Goal: Download file/media

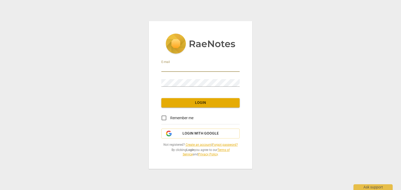
click at [202, 67] on input "email" at bounding box center [200, 68] width 78 height 8
drag, startPoint x: 207, startPoint y: 71, endPoint x: 158, endPoint y: 71, distance: 48.8
click at [158, 71] on div "E-mail [EMAIL_ADDRESS][DOMAIN_NAME] Password Login Remember me Login with Googl…" at bounding box center [200, 95] width 103 height 148
type input "[PERSON_NAME][EMAIL_ADDRESS][DOMAIN_NAME]"
click at [194, 106] on button "Login" at bounding box center [200, 102] width 78 height 9
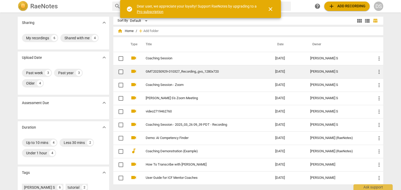
scroll to position [15, 0]
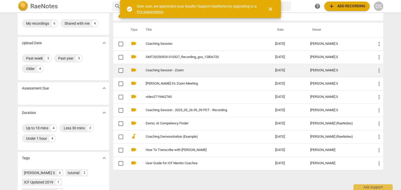
click at [172, 72] on link "Coaching Session - Zoom" at bounding box center [201, 71] width 111 height 4
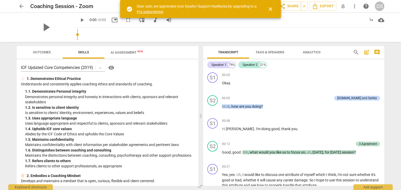
scroll to position [80, 0]
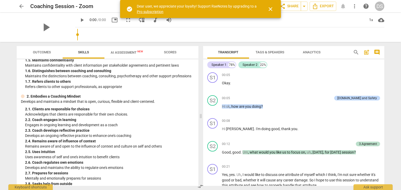
click at [121, 52] on span "AI Assessment New" at bounding box center [127, 53] width 32 height 4
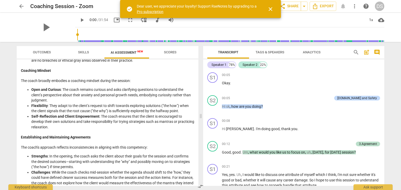
scroll to position [95, 0]
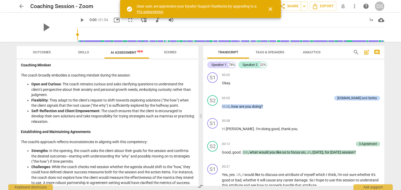
click at [267, 9] on span "close" at bounding box center [270, 9] width 6 height 6
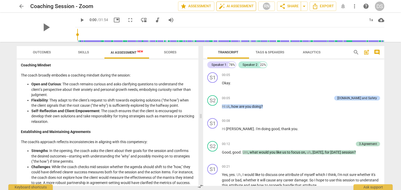
click at [241, 7] on span "auto_fix_high AI Assessment" at bounding box center [236, 6] width 35 height 6
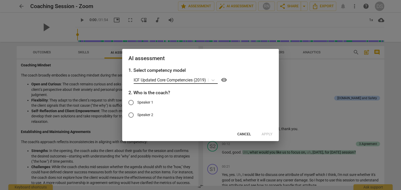
click at [183, 80] on p "ICF Updated Core Competencies (2019)" at bounding box center [170, 80] width 72 height 6
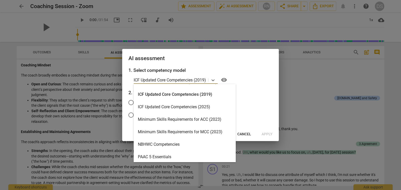
scroll to position [97, 0]
click at [193, 106] on div "ICF Updated Core Competencies (2025)" at bounding box center [185, 107] width 102 height 13
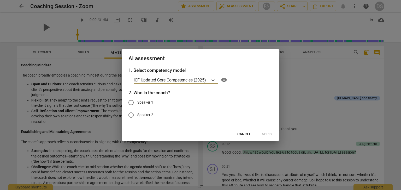
click at [148, 101] on span "Speaker 1" at bounding box center [145, 102] width 16 height 5
click at [137, 101] on input "Speaker 1" at bounding box center [131, 103] width 13 height 13
radio input "true"
drag, startPoint x: 243, startPoint y: 52, endPoint x: 241, endPoint y: 52, distance: 2.6
click at [241, 52] on div "AI assessment" at bounding box center [200, 58] width 157 height 18
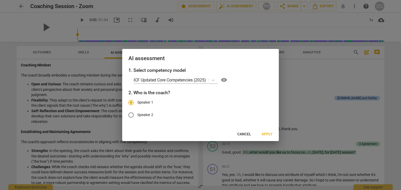
click at [241, 133] on span "Cancel" at bounding box center [244, 134] width 14 height 5
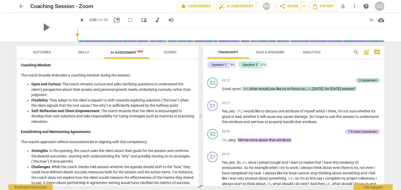
scroll to position [0, 0]
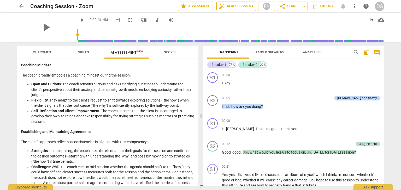
click at [246, 3] on span "auto_fix_high AI Assessment" at bounding box center [236, 6] width 35 height 6
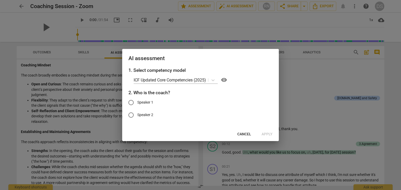
click at [142, 115] on span "Speaker 2" at bounding box center [145, 114] width 16 height 5
click at [137, 115] on input "Speaker 2" at bounding box center [131, 115] width 13 height 13
radio input "true"
click at [264, 133] on span "Apply" at bounding box center [266, 134] width 11 height 5
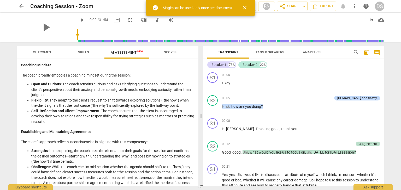
click at [208, 7] on div "Magic can be used only once per document" at bounding box center [197, 7] width 69 height 5
click at [181, 4] on div "check_circle Magic can be used only once per document" at bounding box center [192, 8] width 80 height 10
click at [249, 7] on span "close" at bounding box center [244, 8] width 13 height 6
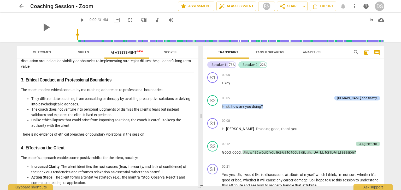
scroll to position [543, 0]
click at [55, 50] on span "Outcomes" at bounding box center [42, 52] width 31 height 7
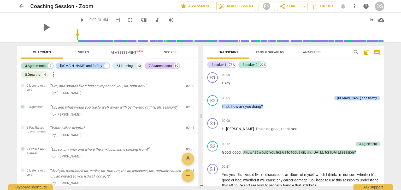
scroll to position [72, 0]
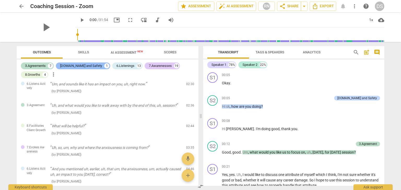
click at [83, 65] on div "[DOMAIN_NAME] and Safety" at bounding box center [81, 65] width 42 height 5
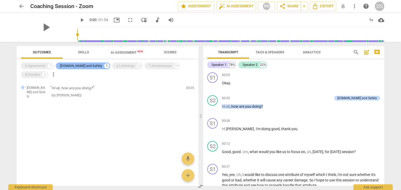
scroll to position [0, 0]
click at [29, 68] on div "3.Agreements" at bounding box center [35, 65] width 21 height 5
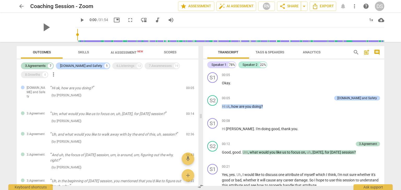
click at [122, 53] on span "AI Assessment New" at bounding box center [127, 53] width 32 height 4
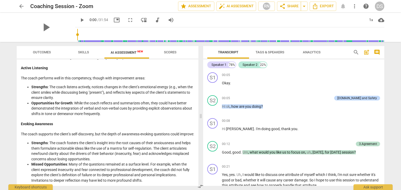
scroll to position [317, 0]
click at [49, 50] on span "Outcomes" at bounding box center [42, 52] width 18 height 4
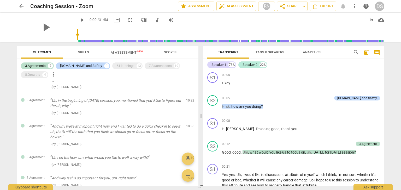
scroll to position [108, 0]
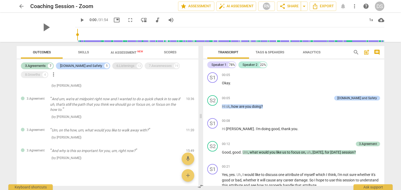
click at [118, 66] on div "6.Listenings" at bounding box center [125, 65] width 18 height 5
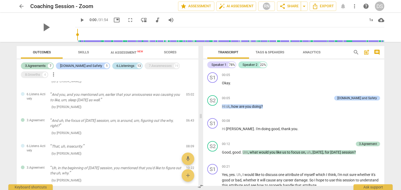
scroll to position [203, 0]
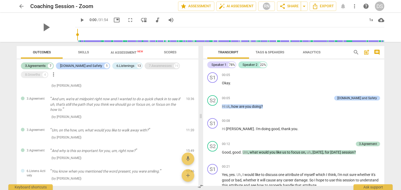
click at [149, 68] on div "7.Awarenesses" at bounding box center [160, 65] width 23 height 5
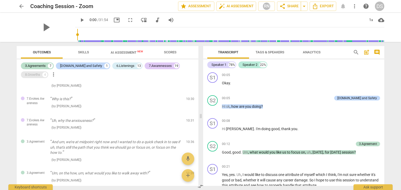
click at [40, 72] on div "8.Growths" at bounding box center [32, 74] width 15 height 5
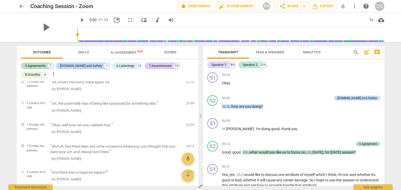
scroll to position [754, 0]
click at [40, 72] on div "8.Growths" at bounding box center [32, 74] width 15 height 5
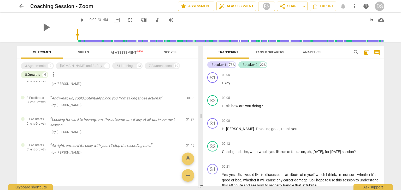
click at [20, 6] on span "arrow_back" at bounding box center [21, 6] width 6 height 6
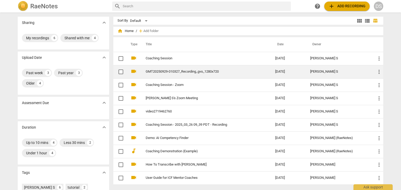
click at [178, 72] on link "GMT20250929-010327_Recording_gvo_1280x720" at bounding box center [201, 72] width 111 height 4
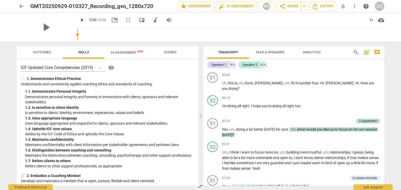
click at [46, 53] on span "Outcomes" at bounding box center [42, 52] width 18 height 4
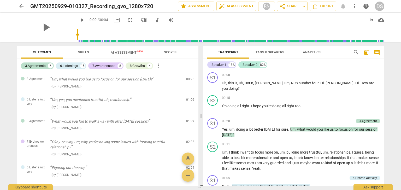
click at [159, 67] on span "more_vert" at bounding box center [158, 66] width 6 height 6
click at [155, 78] on div at bounding box center [200, 95] width 401 height 190
click at [138, 67] on div "8.Growths" at bounding box center [137, 65] width 15 height 5
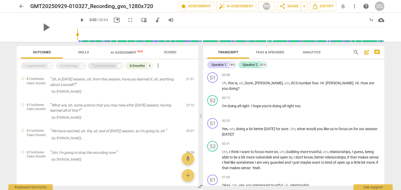
click at [110, 66] on div "7.Awarenesses" at bounding box center [103, 65] width 23 height 5
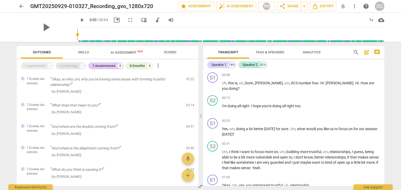
click at [76, 67] on div "6.Listenings" at bounding box center [69, 65] width 18 height 5
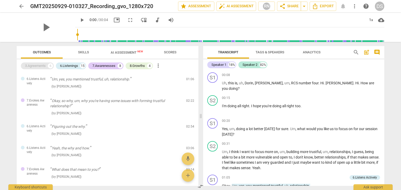
click at [42, 67] on div "3.Agreements" at bounding box center [35, 65] width 21 height 5
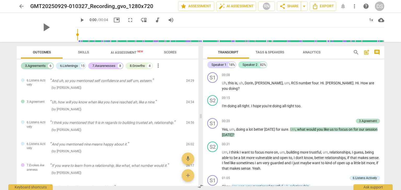
scroll to position [551, 0]
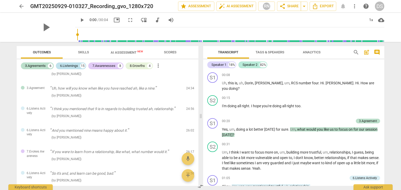
click at [69, 66] on div "6.Listenings" at bounding box center [69, 65] width 18 height 5
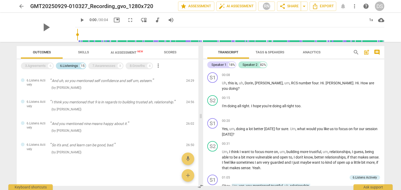
scroll to position [249, 0]
click at [33, 66] on div "3.Agreements" at bounding box center [35, 65] width 21 height 5
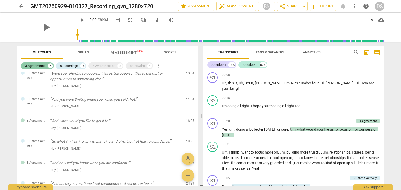
scroll to position [365, 0]
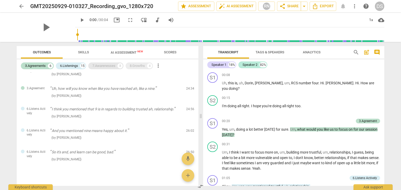
click at [99, 64] on div "7.Awarenesses" at bounding box center [103, 65] width 23 height 5
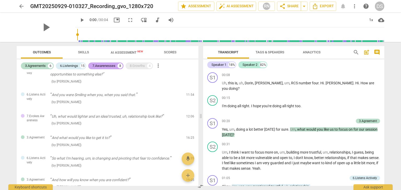
scroll to position [499, 0]
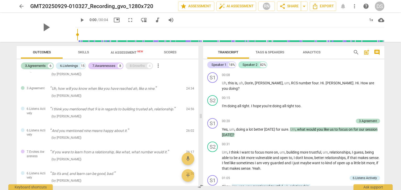
click at [137, 66] on div "8.Growths" at bounding box center [137, 65] width 15 height 5
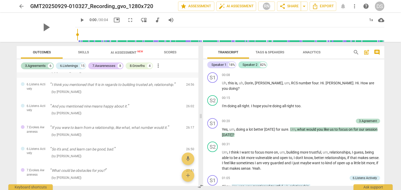
scroll to position [591, 0]
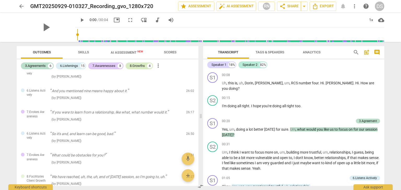
click at [141, 67] on div "8.Growths" at bounding box center [137, 65] width 15 height 5
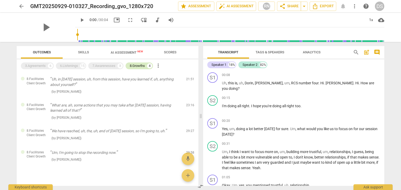
click at [141, 67] on div "8.Growths" at bounding box center [137, 65] width 15 height 5
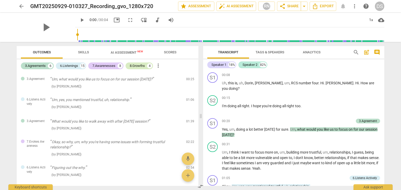
click at [141, 67] on div "8.Growths" at bounding box center [137, 65] width 15 height 5
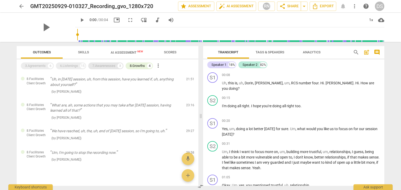
click at [111, 67] on div "7.Awarenesses" at bounding box center [103, 65] width 23 height 5
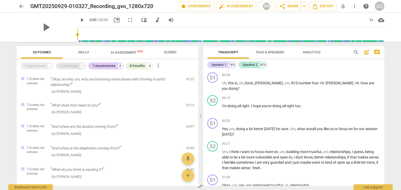
click at [71, 66] on div "6.Listenings" at bounding box center [69, 65] width 18 height 5
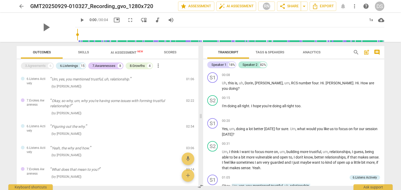
click at [22, 8] on span "arrow_back" at bounding box center [21, 6] width 6 height 6
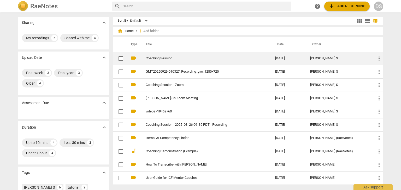
click at [158, 57] on link "Coaching Session" at bounding box center [201, 59] width 111 height 4
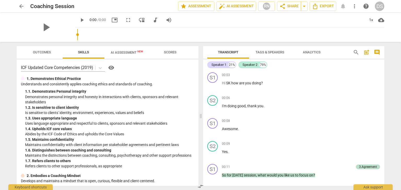
click at [38, 55] on span "Outcomes" at bounding box center [42, 52] width 31 height 7
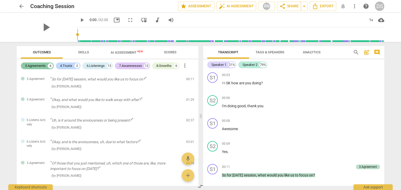
click at [42, 66] on div "3.Agreements" at bounding box center [35, 65] width 21 height 5
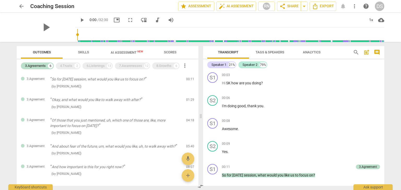
click at [87, 50] on span "Skills" at bounding box center [83, 52] width 23 height 7
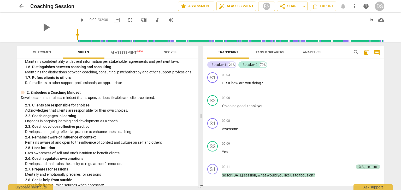
scroll to position [81, 0]
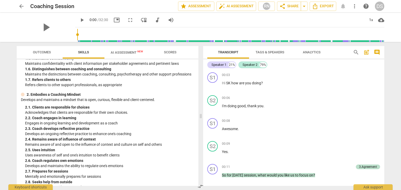
click at [48, 51] on span "Outcomes" at bounding box center [42, 52] width 18 height 4
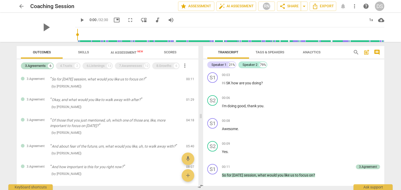
click at [89, 52] on span "Skills" at bounding box center [83, 52] width 23 height 7
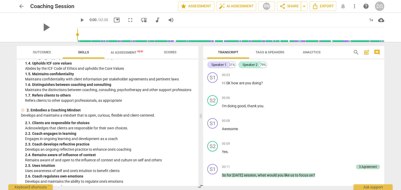
scroll to position [67, 0]
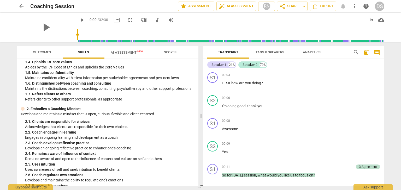
click at [42, 51] on span "Outcomes" at bounding box center [42, 52] width 18 height 4
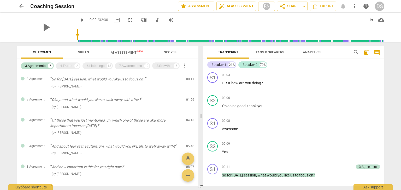
click at [84, 51] on span "Skills" at bounding box center [83, 52] width 11 height 4
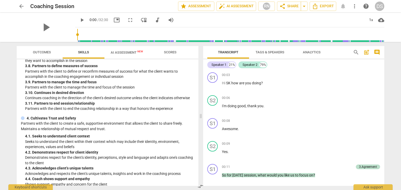
scroll to position [328, 0]
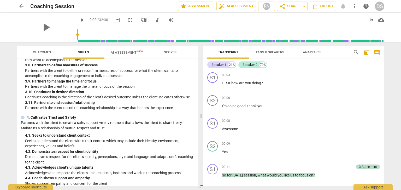
click at [48, 55] on span "Outcomes" at bounding box center [42, 52] width 31 height 7
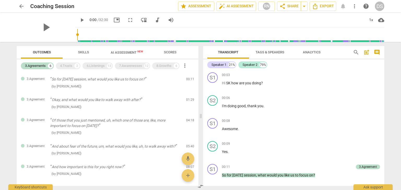
click at [88, 52] on span "Skills" at bounding box center [83, 52] width 11 height 4
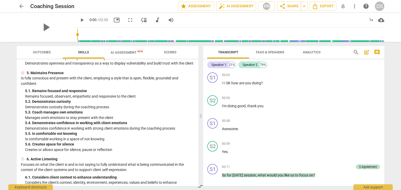
scroll to position [477, 0]
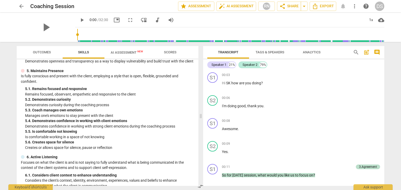
click at [50, 51] on span "Outcomes" at bounding box center [42, 52] width 18 height 4
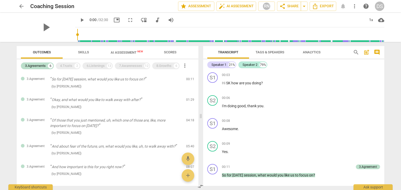
click at [83, 52] on span "Skills" at bounding box center [83, 52] width 11 height 4
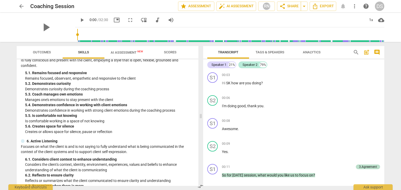
scroll to position [467, 0]
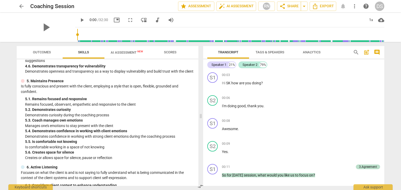
click at [21, 8] on span "arrow_back" at bounding box center [21, 6] width 6 height 6
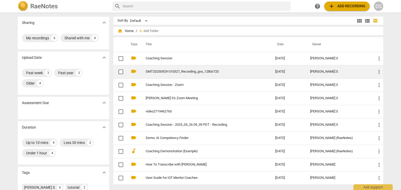
click at [158, 71] on link "GMT20250929-010327_Recording_gvo_1280x720" at bounding box center [201, 72] width 111 height 4
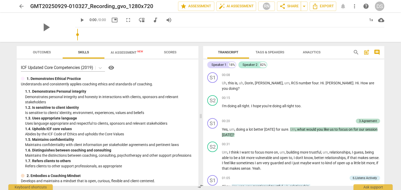
click at [48, 53] on span "Outcomes" at bounding box center [42, 52] width 18 height 4
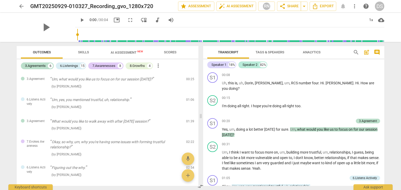
click at [21, 5] on span "arrow_back" at bounding box center [21, 6] width 6 height 6
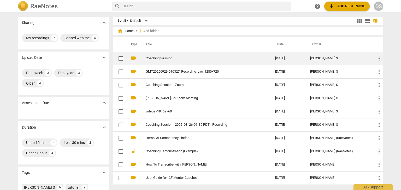
click at [159, 56] on td "Coaching Session" at bounding box center [205, 58] width 132 height 13
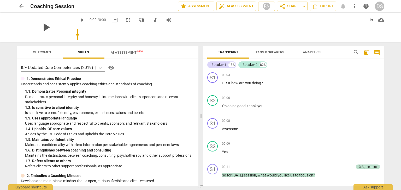
click at [50, 24] on span "play_arrow" at bounding box center [46, 28] width 14 height 14
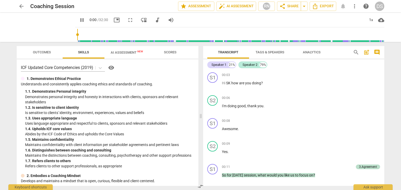
click at [47, 51] on span "Outcomes" at bounding box center [42, 52] width 18 height 4
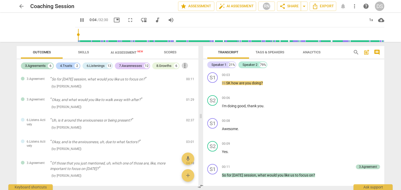
click at [187, 66] on span "more_vert" at bounding box center [185, 66] width 6 height 6
click at [44, 32] on div at bounding box center [200, 95] width 401 height 190
click at [43, 30] on span "pause" at bounding box center [46, 28] width 14 height 14
type input "7"
click at [22, 6] on span "arrow_back" at bounding box center [21, 6] width 6 height 6
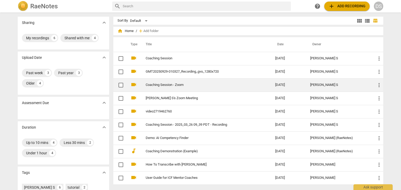
click at [160, 86] on link "Coaching Session - Zoom" at bounding box center [201, 85] width 111 height 4
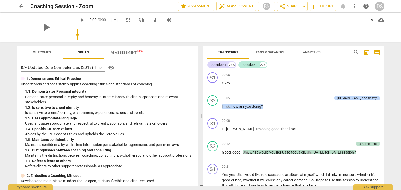
click at [43, 54] on span "Outcomes" at bounding box center [42, 52] width 18 height 4
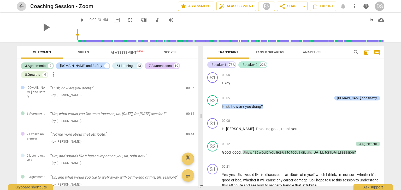
click at [22, 6] on span "arrow_back" at bounding box center [21, 6] width 6 height 6
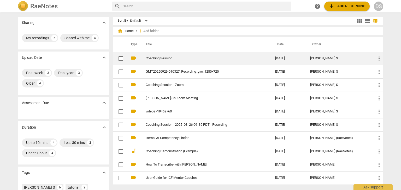
click at [155, 59] on link "Coaching Session" at bounding box center [201, 59] width 111 height 4
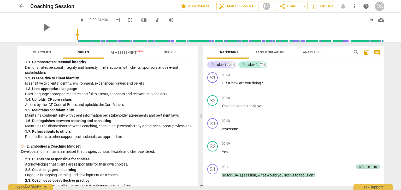
click at [127, 51] on span "AI Assessment New" at bounding box center [127, 53] width 32 height 4
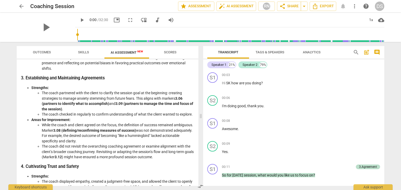
scroll to position [274, 0]
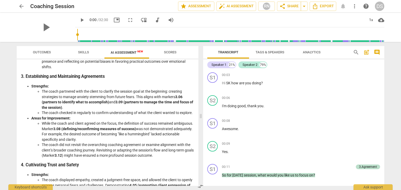
click at [114, 108] on li "The coach partnered with the client to clarify the session goal at the beginnin…" at bounding box center [118, 99] width 152 height 21
click at [68, 100] on li "The coach partnered with the client to clarify the session goal at the beginnin…" at bounding box center [118, 99] width 152 height 21
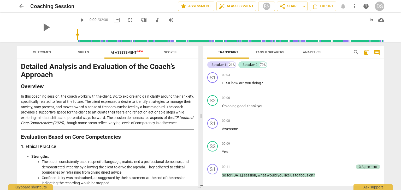
scroll to position [0, 0]
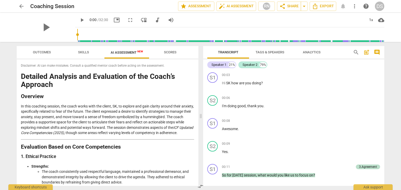
click at [45, 50] on span "Outcomes" at bounding box center [42, 52] width 31 height 7
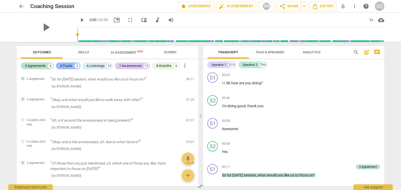
click at [71, 66] on div "4.Trusts" at bounding box center [66, 65] width 12 height 5
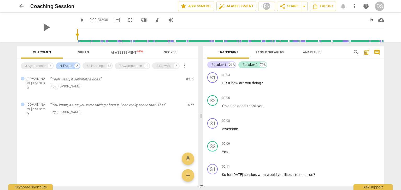
click at [167, 52] on span "Scores" at bounding box center [170, 52] width 13 height 4
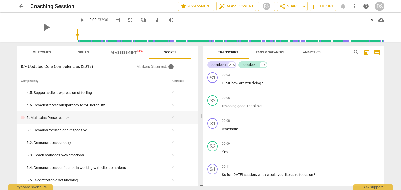
scroll to position [415, 0]
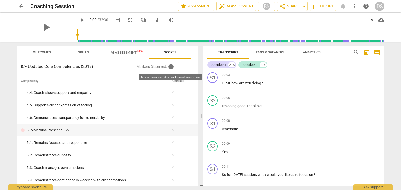
click at [172, 66] on span "info" at bounding box center [171, 67] width 6 height 6
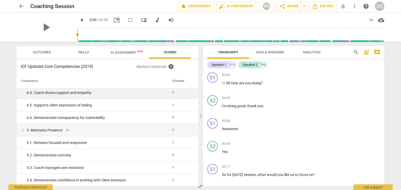
click at [174, 94] on td "0" at bounding box center [181, 93] width 22 height 13
click at [173, 94] on td "0" at bounding box center [181, 93] width 22 height 13
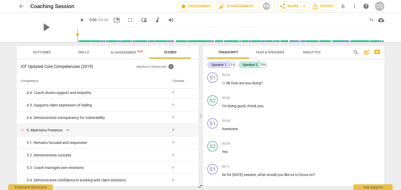
click at [172, 82] on th "Checked" at bounding box center [181, 81] width 22 height 15
click at [162, 69] on p "Markers Observed : info" at bounding box center [165, 67] width 58 height 6
click at [44, 67] on h3 "ICF Updated Core Competencies (2019)" at bounding box center [79, 67] width 116 height 6
click at [87, 51] on span "Skills" at bounding box center [83, 52] width 11 height 4
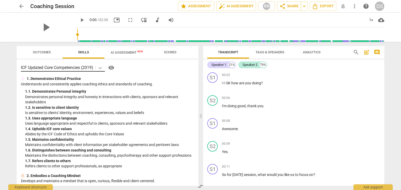
click at [100, 69] on icon at bounding box center [100, 68] width 5 height 5
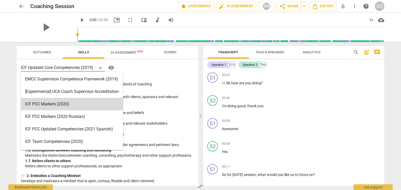
click at [154, 86] on p "Understands and consistently applies coaching ethics and standards of coaching." at bounding box center [107, 84] width 173 height 5
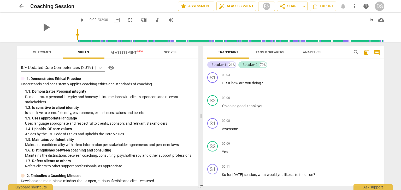
click at [41, 49] on span "Outcomes" at bounding box center [42, 52] width 31 height 7
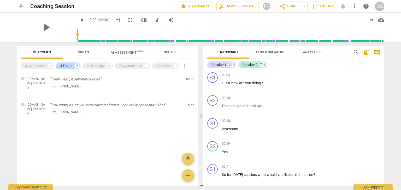
click at [19, 5] on span "arrow_back" at bounding box center [21, 6] width 6 height 6
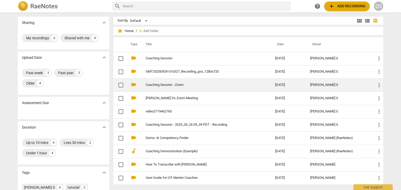
click at [161, 87] on td "Coaching Session - Zoom" at bounding box center [205, 85] width 132 height 13
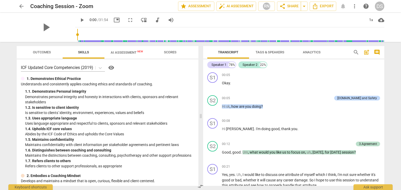
click at [44, 51] on span "Outcomes" at bounding box center [42, 52] width 18 height 4
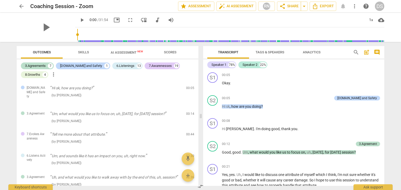
click at [21, 8] on span "arrow_back" at bounding box center [21, 6] width 6 height 6
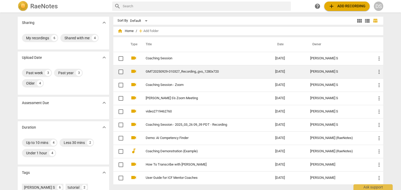
click at [159, 73] on link "GMT20250929-010327_Recording_gvo_1280x720" at bounding box center [201, 72] width 111 height 4
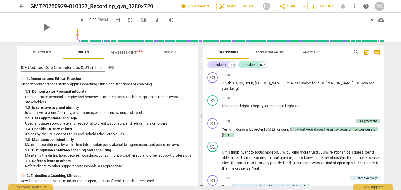
click at [50, 51] on span "Outcomes" at bounding box center [42, 52] width 18 height 4
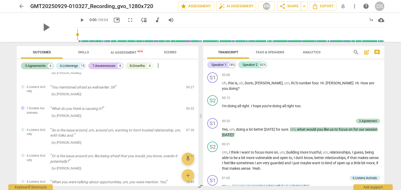
scroll to position [211, 0]
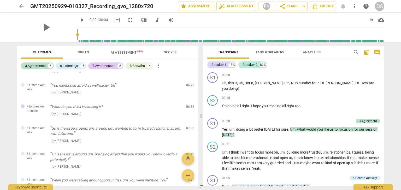
click at [126, 51] on span "AI Assessment New" at bounding box center [127, 53] width 32 height 4
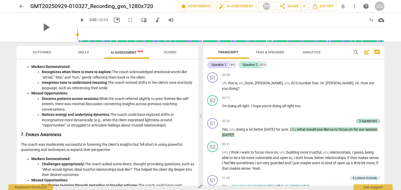
scroll to position [570, 0]
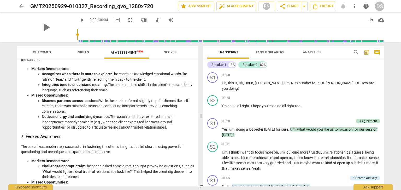
click at [48, 53] on span "Outcomes" at bounding box center [42, 52] width 18 height 4
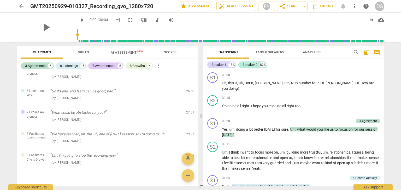
scroll to position [644, 0]
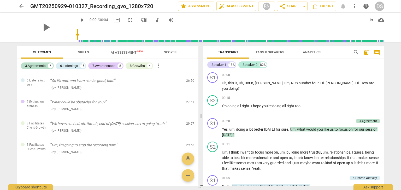
click at [22, 5] on span "arrow_back" at bounding box center [21, 6] width 6 height 6
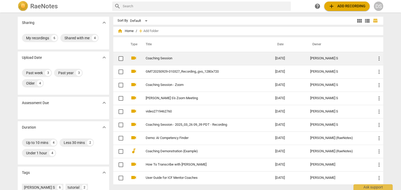
click at [170, 57] on link "Coaching Session" at bounding box center [201, 59] width 111 height 4
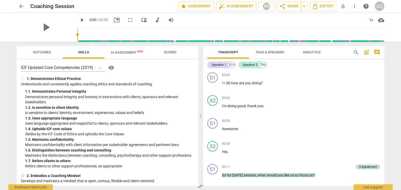
click at [22, 6] on span "arrow_back" at bounding box center [21, 6] width 6 height 6
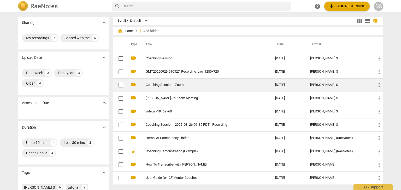
click at [155, 88] on td "Coaching Session - Zoom" at bounding box center [205, 85] width 132 height 13
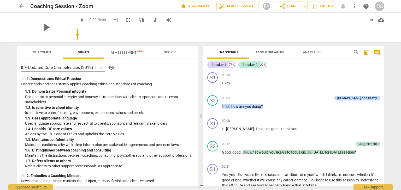
click at [45, 51] on span "Outcomes" at bounding box center [42, 52] width 18 height 4
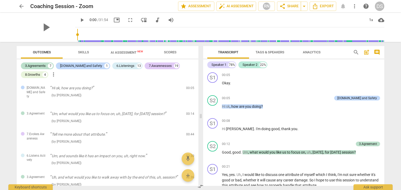
click at [21, 7] on span "arrow_back" at bounding box center [21, 6] width 6 height 6
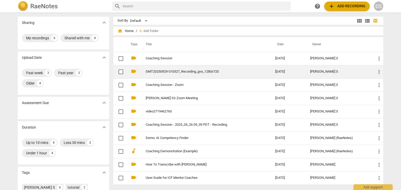
click at [157, 72] on link "GMT20250929-010327_Recording_gvo_1280x720" at bounding box center [201, 72] width 111 height 4
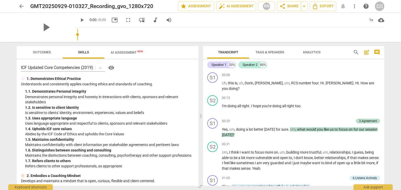
click at [45, 25] on div "play_arrow" at bounding box center [46, 27] width 58 height 29
click at [41, 52] on span "Outcomes" at bounding box center [42, 52] width 18 height 4
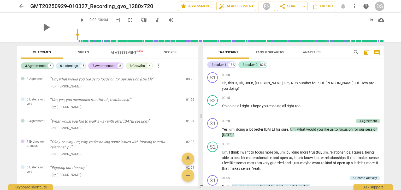
click at [19, 10] on button "arrow_back" at bounding box center [21, 6] width 9 height 9
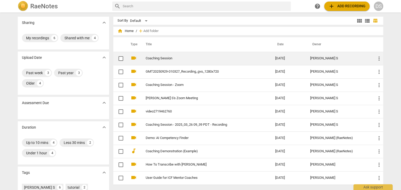
click at [159, 60] on link "Coaching Session" at bounding box center [201, 59] width 111 height 4
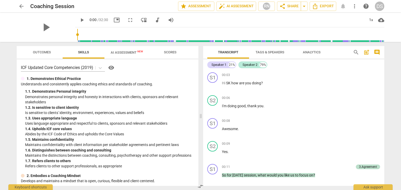
click at [40, 55] on span "Outcomes" at bounding box center [42, 52] width 31 height 7
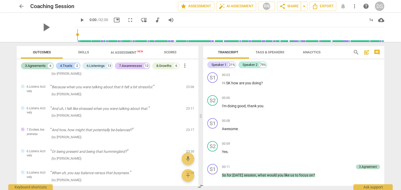
scroll to position [564, 0]
click at [115, 50] on span "AI Assessment New" at bounding box center [126, 53] width 45 height 8
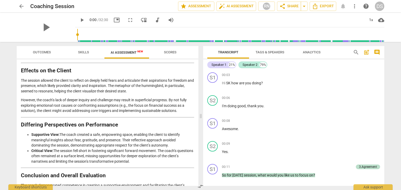
scroll to position [735, 0]
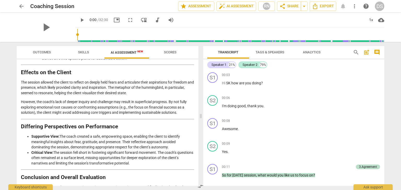
click at [21, 4] on span "arrow_back" at bounding box center [21, 6] width 6 height 6
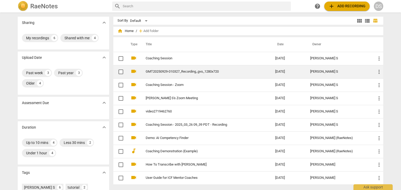
click at [162, 73] on link "GMT20250929-010327_Recording_gvo_1280x720" at bounding box center [201, 72] width 111 height 4
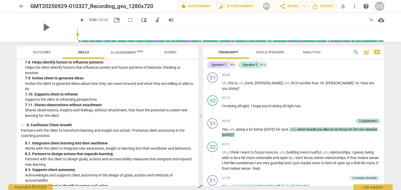
scroll to position [833, 0]
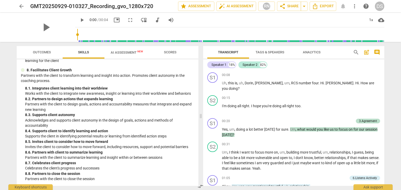
click at [130, 56] on button "AI Assessment New" at bounding box center [126, 52] width 45 height 13
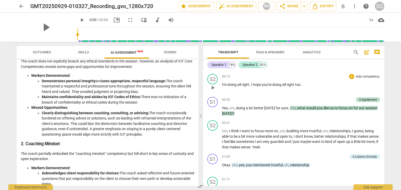
scroll to position [28, 0]
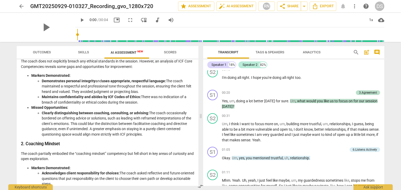
click at [52, 120] on li "Clearly distinguishing between coaching, consulting, or advising: The coach occ…" at bounding box center [118, 124] width 152 height 27
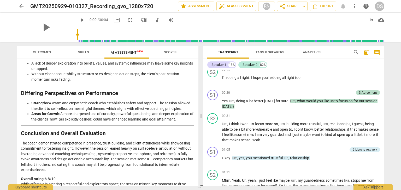
scroll to position [866, 0]
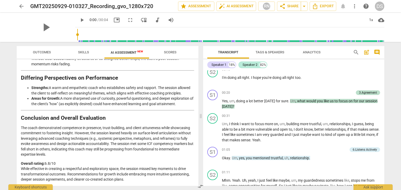
click at [23, 5] on span "arrow_back" at bounding box center [21, 6] width 6 height 6
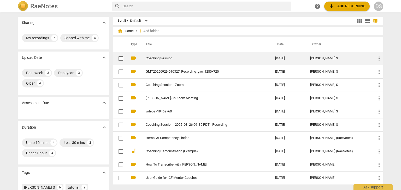
click at [169, 59] on link "Coaching Session" at bounding box center [201, 59] width 111 height 4
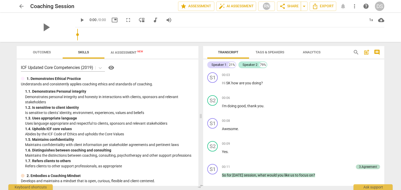
click at [121, 51] on span "AI Assessment New" at bounding box center [127, 53] width 32 height 4
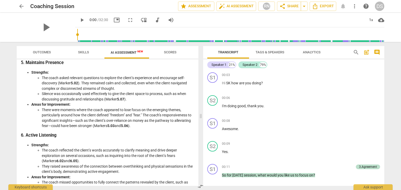
scroll to position [809, 0]
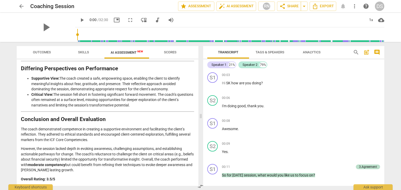
click at [116, 96] on li "Critical View: The session fell short in fostering significant forward movement…" at bounding box center [112, 100] width 163 height 16
click at [19, 8] on span "arrow_back" at bounding box center [21, 6] width 6 height 6
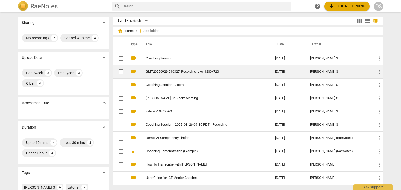
click at [163, 71] on link "GMT20250929-010327_Recording_gvo_1280x720" at bounding box center [201, 72] width 111 height 4
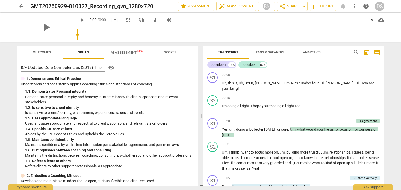
click at [119, 49] on span "AI Assessment New" at bounding box center [126, 53] width 45 height 8
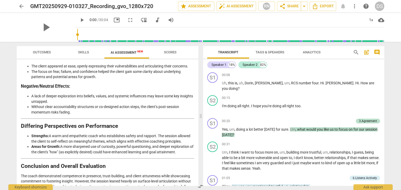
scroll to position [866, 0]
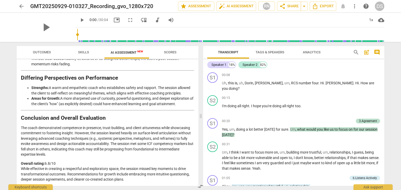
click at [48, 53] on span "Outcomes" at bounding box center [42, 52] width 18 height 4
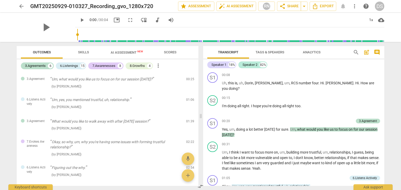
click at [21, 4] on span "arrow_back" at bounding box center [21, 6] width 6 height 6
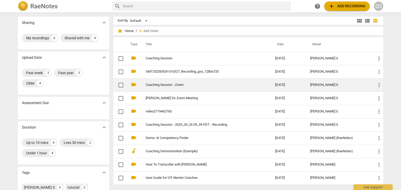
click at [176, 83] on link "Coaching Session - Zoom" at bounding box center [201, 85] width 111 height 4
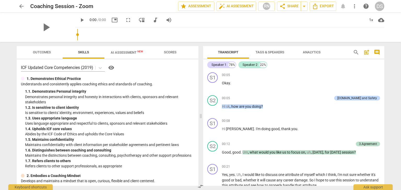
click at [121, 55] on span "AI Assessment New" at bounding box center [126, 53] width 45 height 8
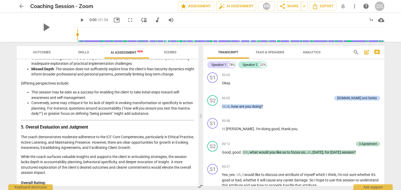
scroll to position [692, 0]
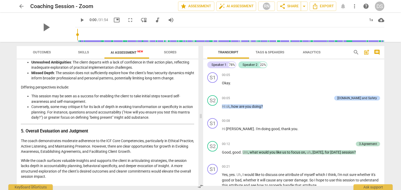
click at [23, 5] on span "arrow_back" at bounding box center [21, 6] width 6 height 6
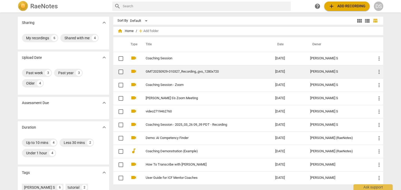
click at [184, 74] on td "GMT20250929-010327_Recording_gvo_1280x720" at bounding box center [205, 71] width 132 height 13
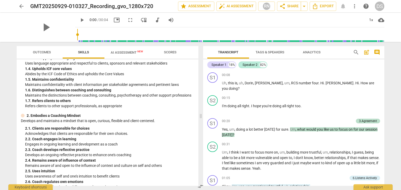
scroll to position [70, 0]
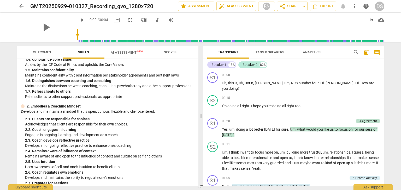
click at [47, 50] on span "Outcomes" at bounding box center [42, 52] width 31 height 7
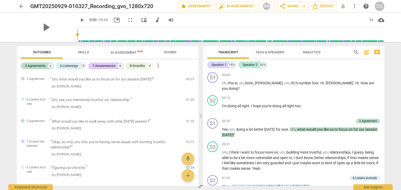
click at [134, 51] on span "AI Assessment New" at bounding box center [127, 53] width 32 height 4
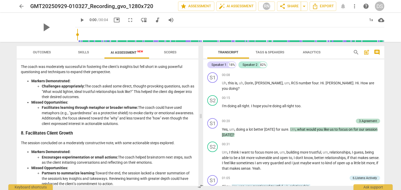
scroll to position [648, 0]
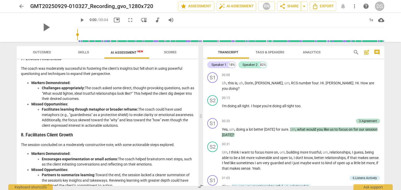
click at [19, 5] on span "arrow_back" at bounding box center [21, 6] width 6 height 6
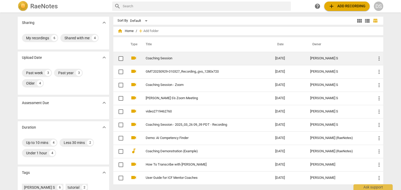
click at [160, 57] on link "Coaching Session" at bounding box center [201, 59] width 111 height 4
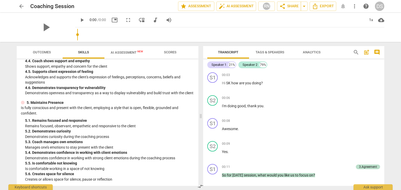
scroll to position [833, 0]
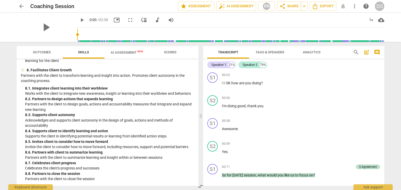
click at [115, 53] on span "AI Assessment New" at bounding box center [127, 53] width 32 height 4
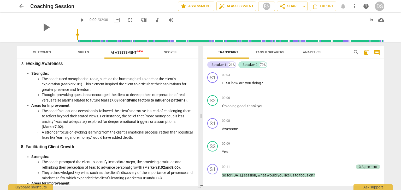
scroll to position [809, 0]
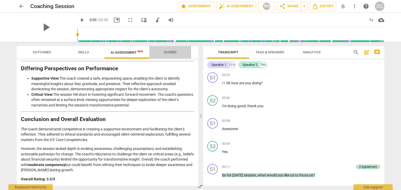
click at [170, 51] on span "Scores" at bounding box center [170, 52] width 13 height 4
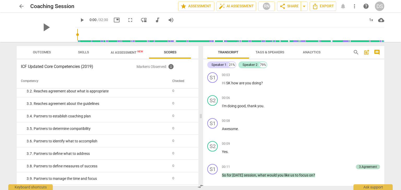
scroll to position [31, 0]
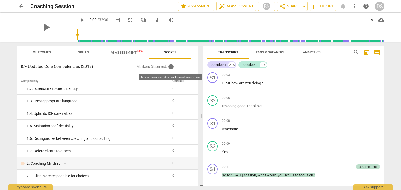
click at [172, 69] on span "info" at bounding box center [171, 67] width 6 height 6
click at [130, 56] on span "AI Assessment New" at bounding box center [126, 53] width 45 height 8
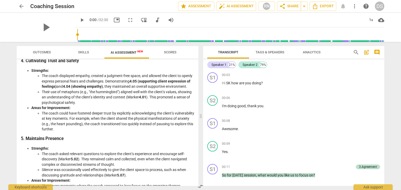
scroll to position [809, 0]
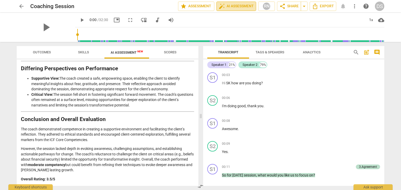
click at [233, 5] on span "auto_fix_high AI Assessment" at bounding box center [236, 6] width 35 height 6
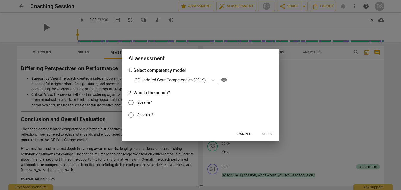
click at [287, 21] on div at bounding box center [200, 95] width 401 height 190
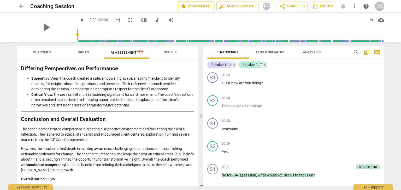
click at [190, 3] on span "star Assessment" at bounding box center [196, 6] width 32 height 6
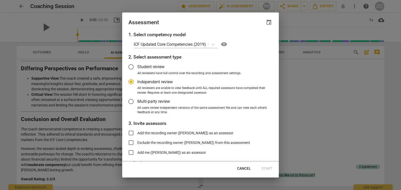
click at [295, 25] on div at bounding box center [200, 95] width 401 height 190
radio input "false"
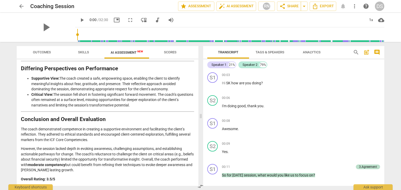
click at [358, 8] on span "more_vert" at bounding box center [354, 6] width 9 height 6
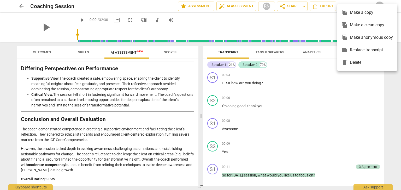
click at [319, 27] on div at bounding box center [200, 95] width 401 height 190
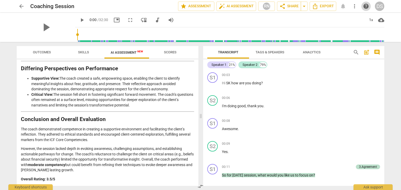
click at [364, 7] on span "help" at bounding box center [366, 6] width 6 height 6
click at [42, 28] on span "play_arrow" at bounding box center [46, 28] width 14 height 14
click at [276, 54] on span "Tags & Speakers" at bounding box center [269, 52] width 29 height 4
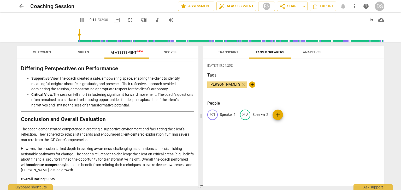
click at [311, 55] on span "Analytics" at bounding box center [311, 52] width 30 height 7
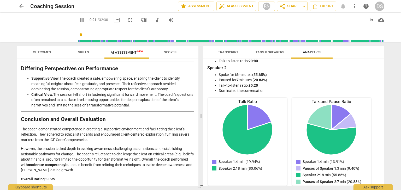
scroll to position [0, 0]
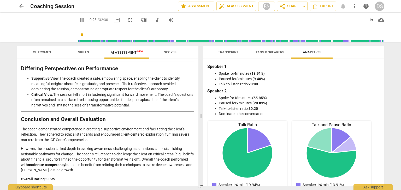
click at [222, 55] on span "Transcript" at bounding box center [228, 52] width 33 height 7
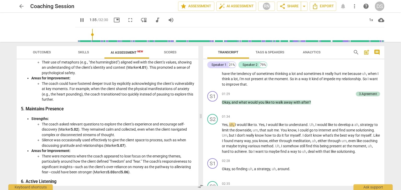
scroll to position [809, 0]
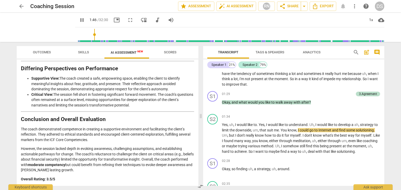
type input "107"
click at [24, 5] on span "arrow_back" at bounding box center [21, 6] width 6 height 6
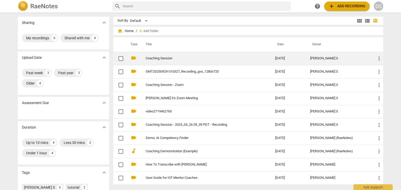
click at [158, 58] on link "Coaching Session" at bounding box center [201, 59] width 111 height 4
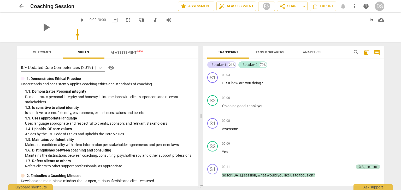
click at [130, 53] on span "AI Assessment New" at bounding box center [127, 53] width 32 height 4
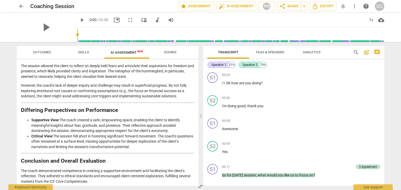
scroll to position [746, 0]
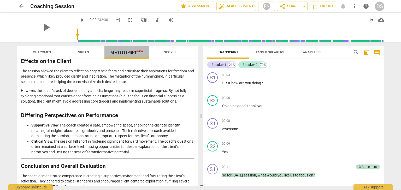
click at [131, 51] on span "AI Assessment New" at bounding box center [127, 53] width 32 height 4
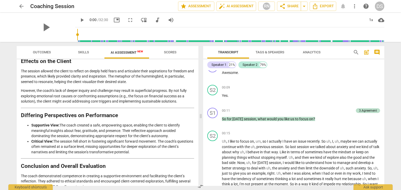
scroll to position [0, 0]
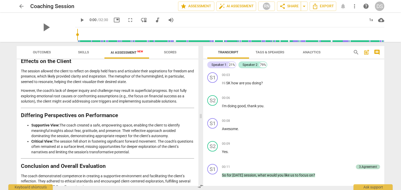
click at [312, 54] on span "Analytics" at bounding box center [311, 52] width 30 height 7
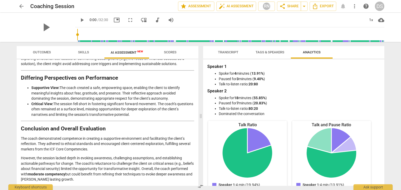
scroll to position [50, 0]
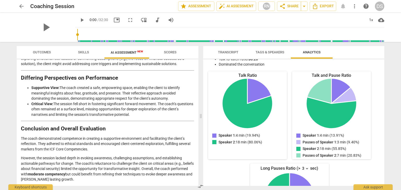
click at [25, 5] on span "arrow_back" at bounding box center [21, 6] width 9 height 6
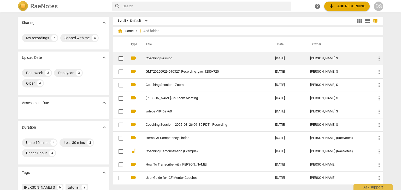
click at [165, 63] on td "Coaching Session" at bounding box center [205, 58] width 132 height 13
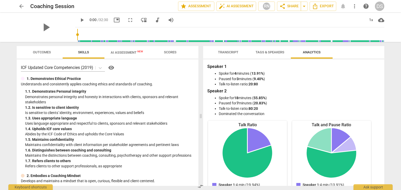
scroll to position [38, 0]
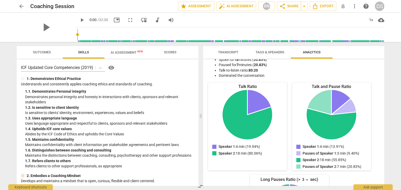
click at [119, 55] on span "AI Assessment New" at bounding box center [126, 53] width 45 height 8
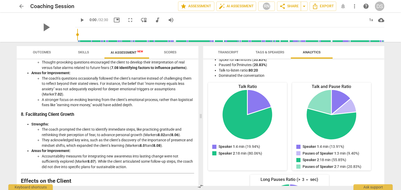
scroll to position [809, 0]
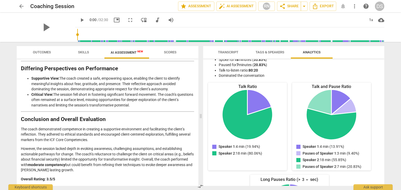
click at [19, 7] on span "arrow_back" at bounding box center [21, 6] width 6 height 6
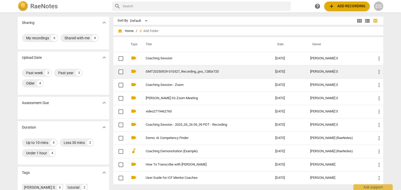
click at [165, 72] on link "GMT20250929-010327_Recording_gvo_1280x720" at bounding box center [201, 72] width 111 height 4
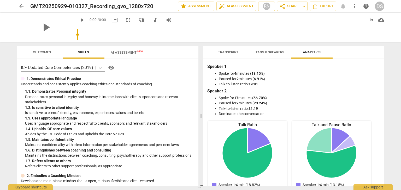
click at [130, 55] on span "AI Assessment New" at bounding box center [126, 53] width 45 height 8
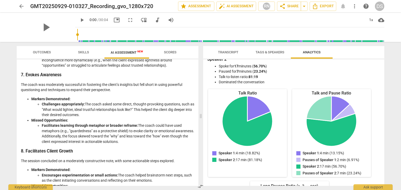
scroll to position [632, 0]
click at [19, 8] on span "arrow_back" at bounding box center [21, 6] width 6 height 6
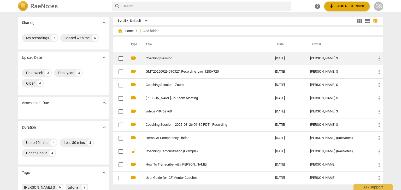
click at [161, 58] on link "Coaching Session" at bounding box center [201, 59] width 111 height 4
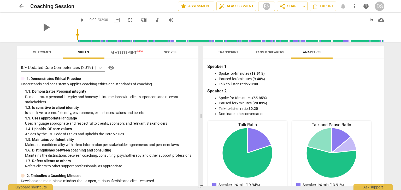
click at [32, 55] on span "Outcomes" at bounding box center [42, 52] width 31 height 7
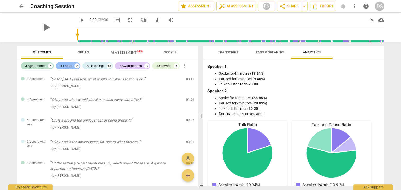
click at [68, 67] on div "4.Trusts" at bounding box center [66, 65] width 12 height 5
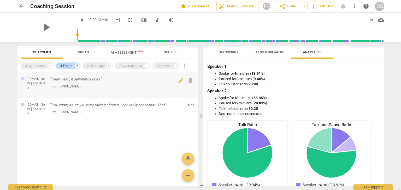
click at [66, 82] on div "Yeah, yeah, it definitely it does. ( by [PERSON_NAME] )" at bounding box center [116, 83] width 132 height 12
click at [67, 82] on p "Yeah, yeah, it definitely it does." at bounding box center [116, 79] width 132 height 5
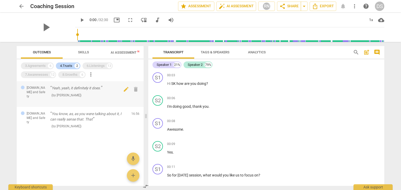
scroll to position [1066, 0]
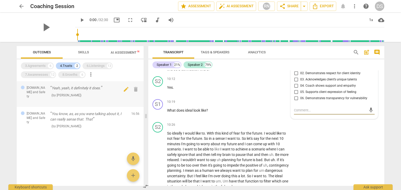
click at [68, 88] on p "Yeah, yeah, it definitely it does." at bounding box center [88, 88] width 77 height 5
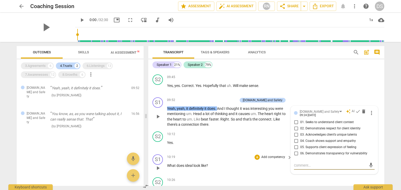
scroll to position [1005, 0]
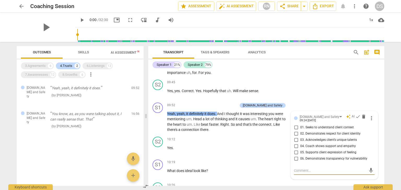
click at [117, 52] on span "AI Assessment New" at bounding box center [127, 53] width 32 height 4
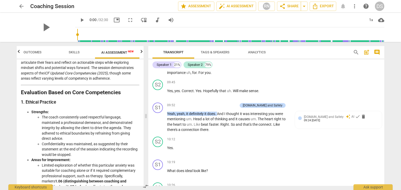
scroll to position [67, 0]
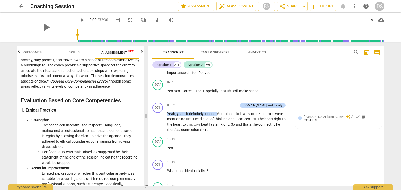
click at [26, 52] on span "Outcomes" at bounding box center [32, 52] width 18 height 4
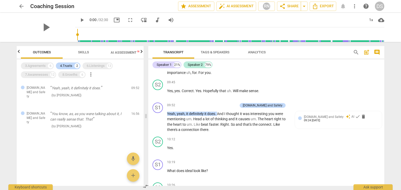
scroll to position [0, 0]
click at [40, 67] on div "3.Agreements" at bounding box center [35, 65] width 21 height 5
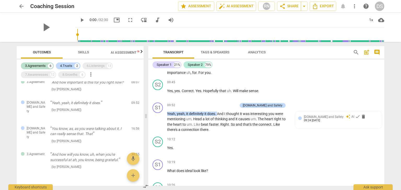
scroll to position [119, 0]
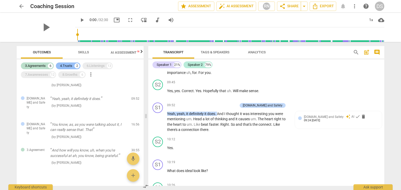
click at [72, 68] on div "4.Trusts" at bounding box center [66, 65] width 12 height 5
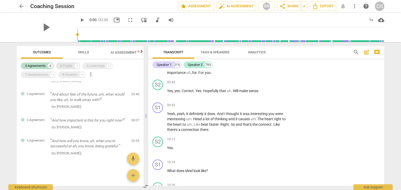
scroll to position [77, 0]
click at [122, 51] on span "AI Assessment New" at bounding box center [127, 53] width 32 height 4
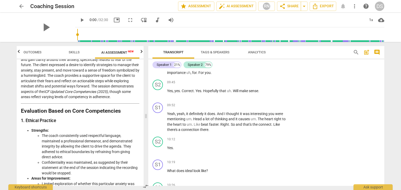
scroll to position [0, 0]
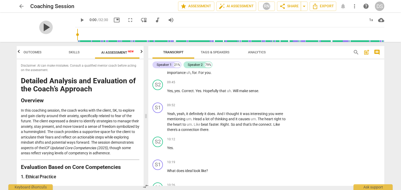
click at [43, 27] on span "play_arrow" at bounding box center [46, 28] width 14 height 14
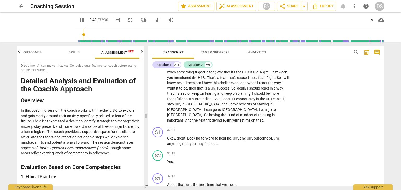
scroll to position [3088, 0]
click at [50, 26] on div "pause" at bounding box center [46, 27] width 58 height 29
type input "50"
click at [23, 7] on span "arrow_back" at bounding box center [21, 6] width 6 height 6
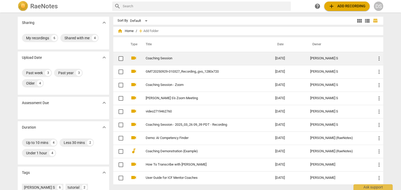
click at [149, 61] on td "Coaching Session" at bounding box center [205, 58] width 132 height 13
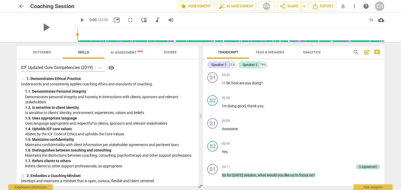
click at [21, 8] on span "arrow_back" at bounding box center [21, 6] width 6 height 6
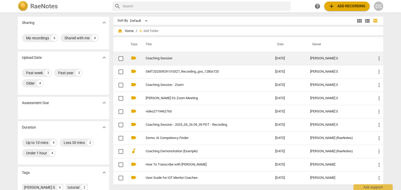
click at [165, 60] on link "Coaching Session" at bounding box center [201, 59] width 111 height 4
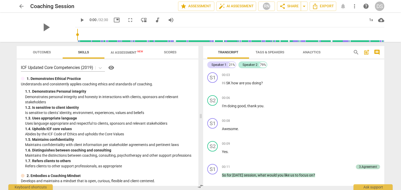
click at [49, 52] on span "Outcomes" at bounding box center [42, 52] width 18 height 4
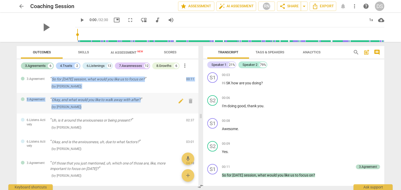
drag, startPoint x: 49, startPoint y: 79, endPoint x: 94, endPoint y: 109, distance: 53.9
click at [94, 109] on div "3.Agreement So for [DATE] session, what would you like us to focus on? ( by [PE…" at bounding box center [108, 130] width 182 height 114
click at [170, 64] on div "8.Growths" at bounding box center [163, 65] width 15 height 5
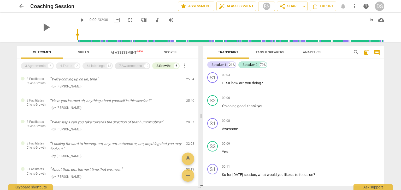
click at [139, 63] on div "7.Awarenesses 12" at bounding box center [132, 66] width 35 height 7
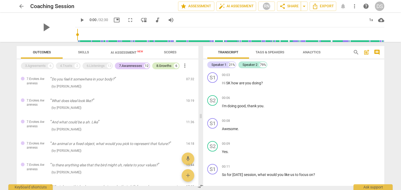
click at [164, 65] on div "8.Growths" at bounding box center [163, 65] width 15 height 5
click at [135, 64] on div "7.Awarenesses" at bounding box center [130, 65] width 23 height 5
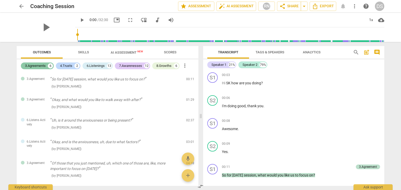
click at [31, 66] on div "3.Agreements" at bounding box center [35, 65] width 21 height 5
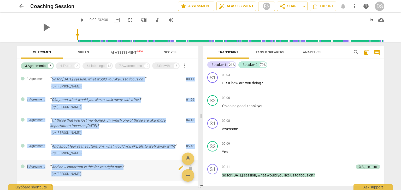
drag, startPoint x: 49, startPoint y: 79, endPoint x: 95, endPoint y: 174, distance: 106.3
click at [95, 174] on div "3.Agreement So for [DATE] session, what would you like us to focus on? ( by [PE…" at bounding box center [108, 130] width 182 height 114
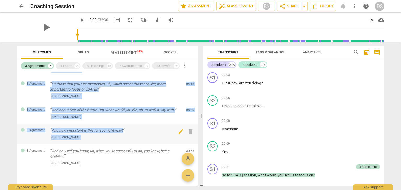
scroll to position [37, 0]
click at [93, 170] on div at bounding box center [108, 174] width 182 height 9
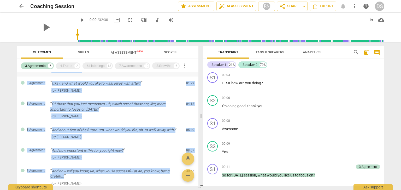
scroll to position [0, 0]
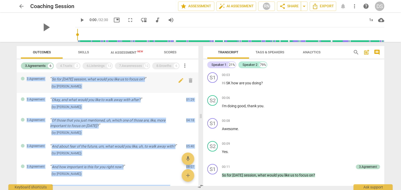
drag, startPoint x: 67, startPoint y: 157, endPoint x: 25, endPoint y: 78, distance: 89.5
click at [25, 78] on div "3.Agreement So for [DATE] session, what would you like us to focus on? ( by [PE…" at bounding box center [108, 130] width 182 height 114
copy div "3.Agreement So for [DATE] session, what would you like us to focus on? ( by [PE…"
click at [276, 91] on div "S1 play_arrow pause 00:03 + Add competency keyboard_arrow_right Hi SK how are y…" at bounding box center [293, 81] width 181 height 23
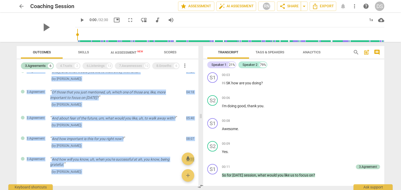
scroll to position [47, 0]
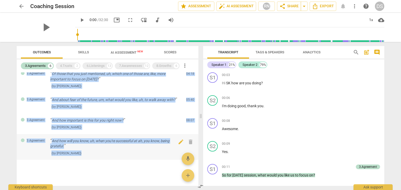
drag, startPoint x: 49, startPoint y: 78, endPoint x: 105, endPoint y: 156, distance: 95.5
click at [105, 156] on div "3.Agreement So for [DATE] session, what would you like us to focus on? ( by [PE…" at bounding box center [108, 130] width 182 height 114
copy div "So for [DATE] session, what would you like us to focus on? ( by [PERSON_NAME] )…"
click at [72, 65] on div "4.Trusts" at bounding box center [66, 65] width 12 height 5
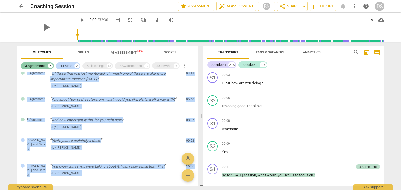
click at [40, 64] on div "3.Agreements" at bounding box center [35, 65] width 21 height 5
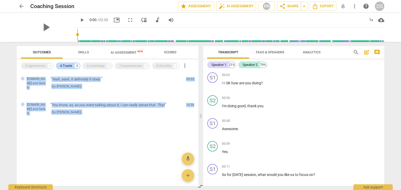
click at [80, 124] on div at bounding box center [108, 128] width 182 height 9
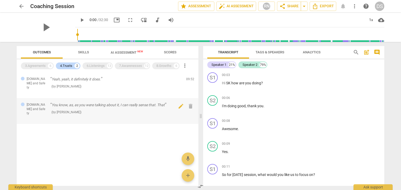
click at [159, 103] on p "You know, as, as you were talking about it, I can really sense that. That" at bounding box center [116, 105] width 132 height 5
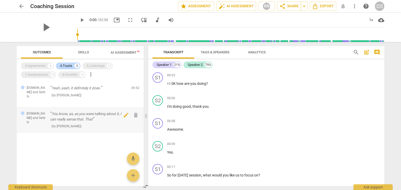
scroll to position [1665, 0]
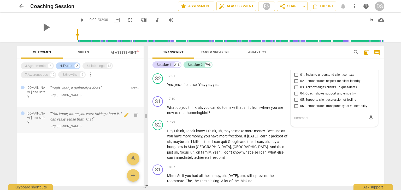
click at [69, 111] on p "You know, as, as you were talking about it, I can really sense that. That" at bounding box center [88, 116] width 77 height 11
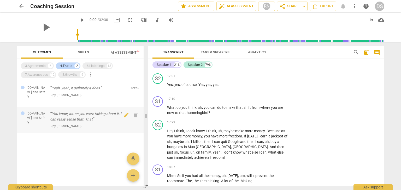
click at [69, 111] on p "You know, as, as you were talking about it, I can really sense that. That" at bounding box center [88, 116] width 77 height 11
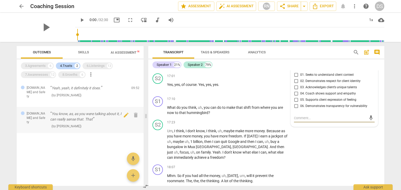
click at [71, 116] on p "You know, as, as you were talking about it, I can really sense that. That" at bounding box center [88, 116] width 77 height 11
click at [125, 112] on span "edit" at bounding box center [126, 115] width 6 height 6
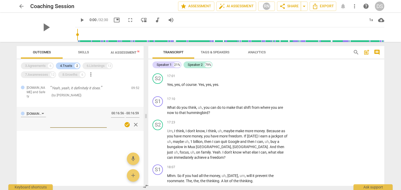
click at [138, 122] on span "close" at bounding box center [136, 125] width 6 height 6
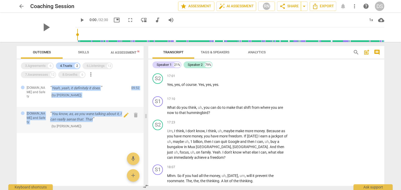
drag, startPoint x: 50, startPoint y: 85, endPoint x: 94, endPoint y: 117, distance: 54.2
click at [94, 117] on div "[DOMAIN_NAME] and Safety Yeah, yeah, it definitely it does. ( by [PERSON_NAME] …" at bounding box center [80, 133] width 127 height 105
copy div "Yeah, yeah, it definitely it does. ( by [PERSON_NAME] ) 09:52 edit delete [DOMA…"
click at [94, 67] on div "6.Listenings" at bounding box center [96, 65] width 18 height 5
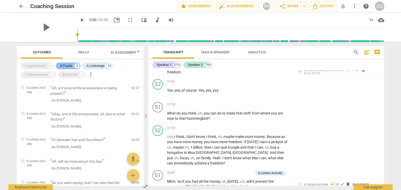
click at [65, 66] on div "4.Trusts" at bounding box center [66, 65] width 12 height 5
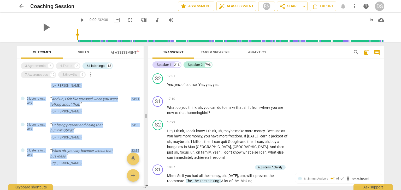
scroll to position [237, 0]
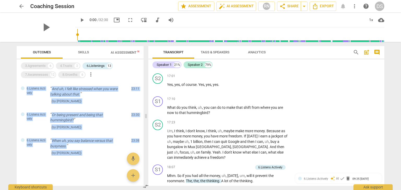
drag, startPoint x: 49, startPoint y: 88, endPoint x: 96, endPoint y: 168, distance: 92.6
click at [96, 168] on div "6.Listens Actively Uh, is it around the anxiousness or being present? ( by [PER…" at bounding box center [80, 133] width 127 height 105
copy div "Uh, is it around the anxiousness or being present? ( by [PERSON_NAME] ) 02:37 e…"
click at [94, 65] on div "6.Listenings" at bounding box center [96, 65] width 18 height 5
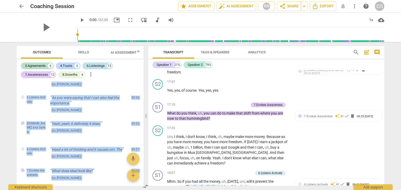
scroll to position [661, 0]
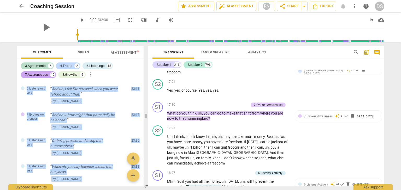
click at [42, 76] on div "7.Awarenesses" at bounding box center [36, 74] width 23 height 5
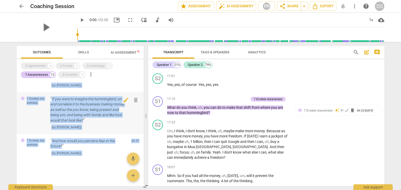
scroll to position [0, 0]
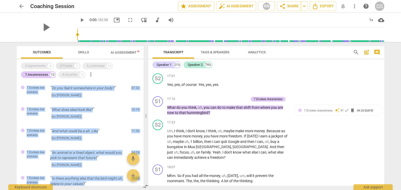
click at [67, 66] on div "4.Trusts" at bounding box center [66, 65] width 12 height 5
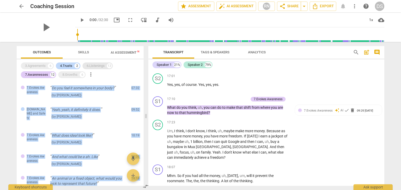
click at [103, 65] on div "6.Listenings" at bounding box center [96, 65] width 18 height 5
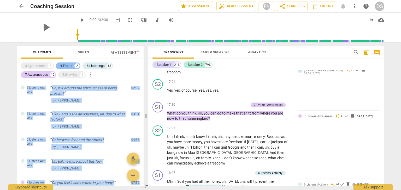
click at [70, 66] on div "4.Trusts" at bounding box center [66, 65] width 12 height 5
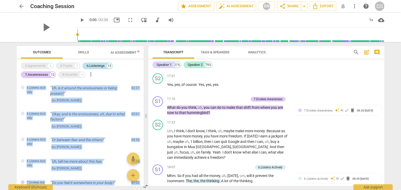
click at [101, 64] on div "6.Listenings" at bounding box center [96, 65] width 18 height 5
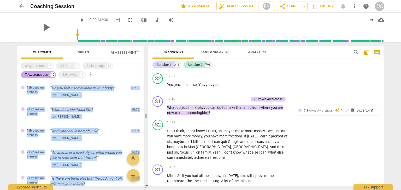
click at [38, 76] on div "7.Awarenesses" at bounding box center [36, 74] width 23 height 5
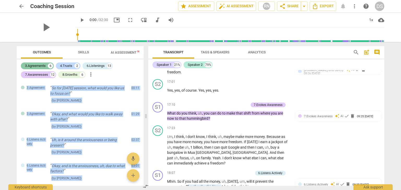
click at [41, 65] on div "3.Agreements" at bounding box center [35, 65] width 21 height 5
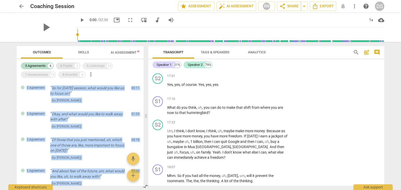
click at [59, 65] on div "4.Trusts 2" at bounding box center [68, 66] width 25 height 7
click at [72, 66] on div "4.Trusts" at bounding box center [66, 65] width 12 height 5
click at [42, 64] on div "3.Agreements" at bounding box center [35, 65] width 21 height 5
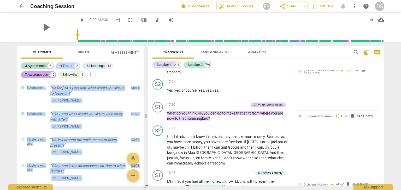
click at [38, 74] on div "7.Awarenesses" at bounding box center [36, 74] width 23 height 5
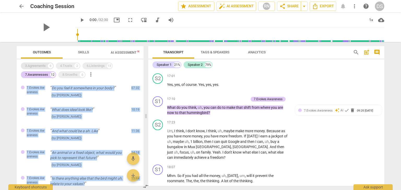
click at [44, 64] on div "3.Agreements" at bounding box center [35, 65] width 21 height 5
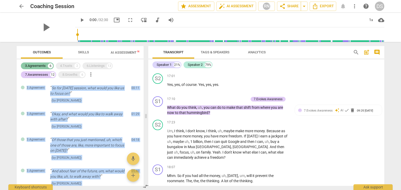
click at [43, 64] on div "3.Agreements" at bounding box center [35, 65] width 21 height 5
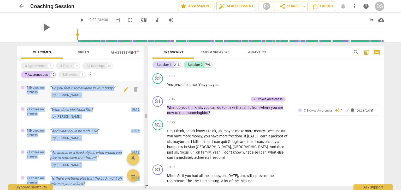
click at [59, 87] on p "Do you feel it somewhere in your body?" at bounding box center [88, 88] width 77 height 5
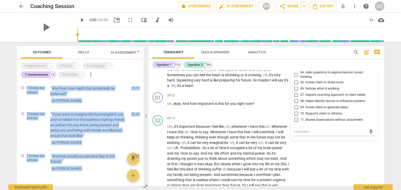
scroll to position [262, 0]
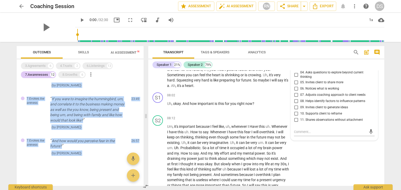
drag, startPoint x: 49, startPoint y: 87, endPoint x: 91, endPoint y: 184, distance: 105.3
click at [91, 184] on div "7.Evokes Awareness Do you feel it somewhere in your body? ( by [PERSON_NAME] ) …" at bounding box center [80, 133] width 127 height 105
copy div "Do you feel it somewhere in your body? ( by [PERSON_NAME] ) 07:32 edit delete 7…"
click at [98, 64] on div "6.Listenings" at bounding box center [96, 65] width 18 height 5
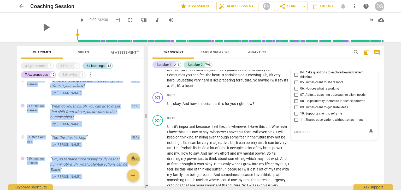
scroll to position [526, 0]
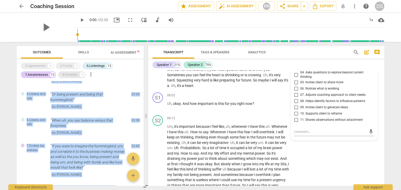
click at [68, 75] on div "8.Growths" at bounding box center [69, 74] width 15 height 5
click at [41, 75] on div "7.Awarenesses" at bounding box center [36, 74] width 23 height 5
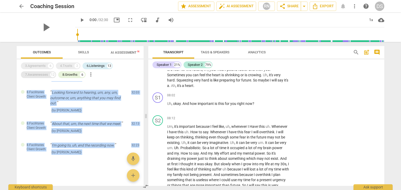
scroll to position [253, 0]
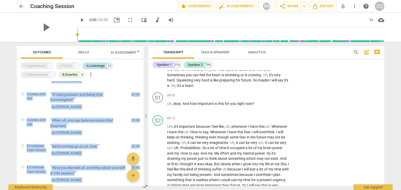
click at [98, 65] on div "6.Listenings" at bounding box center [96, 65] width 18 height 5
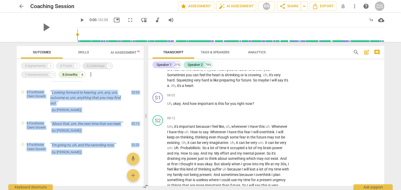
scroll to position [0, 0]
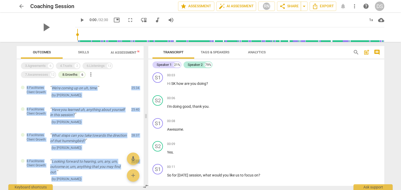
scroll to position [864, 0]
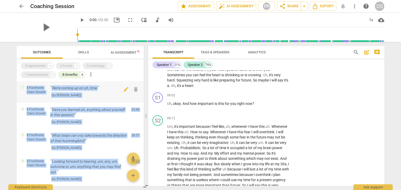
click at [33, 91] on span "8.Facilitates Client Growth" at bounding box center [36, 90] width 19 height 9
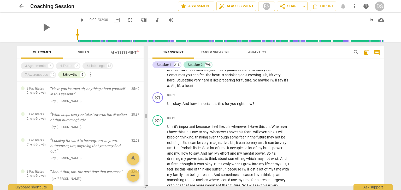
scroll to position [0, 0]
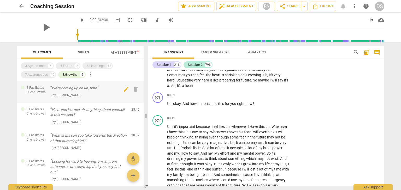
click at [28, 87] on span "8.Facilitates Client Growth" at bounding box center [36, 90] width 19 height 9
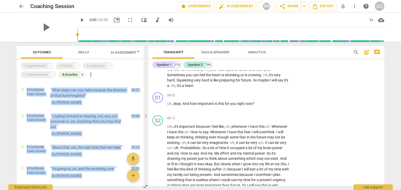
scroll to position [69, 0]
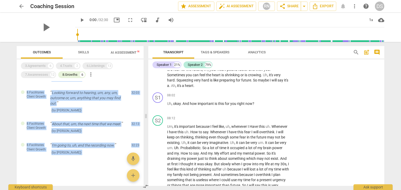
drag, startPoint x: 49, startPoint y: 109, endPoint x: 87, endPoint y: 164, distance: 67.2
click at [87, 164] on div "8.Facilitates Client Growth We're coming up on uh, time. ( by RaeNotes ) 25:34 …" at bounding box center [80, 133] width 127 height 105
copy div "Have you learned uh, anything about yourself in this session? ( by RaeNotes ) 2…"
click at [102, 110] on div "( by RaeNotes )" at bounding box center [88, 110] width 77 height 5
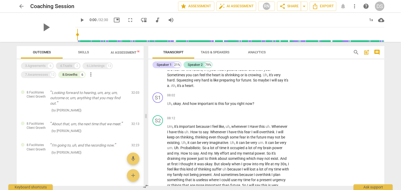
click at [69, 66] on div "4.Trusts" at bounding box center [66, 65] width 12 height 5
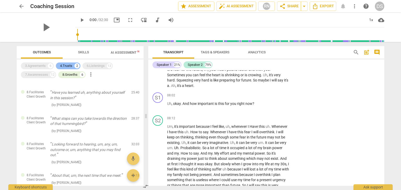
scroll to position [117, 0]
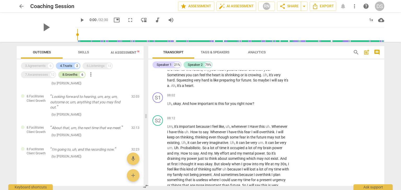
click at [70, 72] on div "8.Growths 6" at bounding box center [71, 75] width 27 height 7
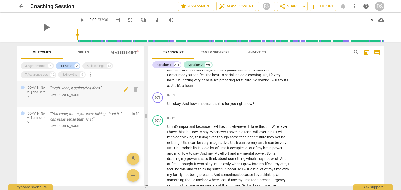
click at [84, 91] on p "Yeah, yeah, it definitely it does." at bounding box center [88, 88] width 77 height 5
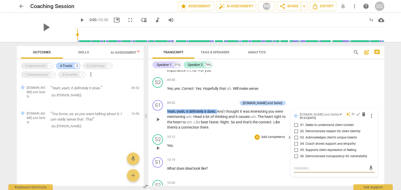
scroll to position [1007, 0]
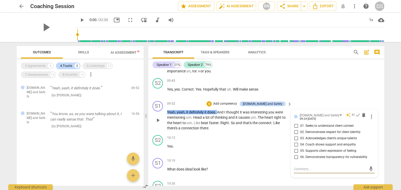
click at [215, 116] on span "thinking" at bounding box center [222, 118] width 14 height 4
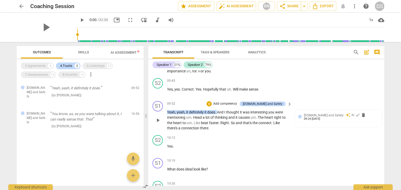
click at [157, 117] on span "play_arrow" at bounding box center [158, 120] width 6 height 6
drag, startPoint x: 165, startPoint y: 107, endPoint x: 169, endPoint y: 110, distance: 4.8
click at [169, 110] on div "S1 play_arrow pause 09:52 + Add competency 4.Trust and Safety keyboard_arrow_ri…" at bounding box center [266, 116] width 236 height 34
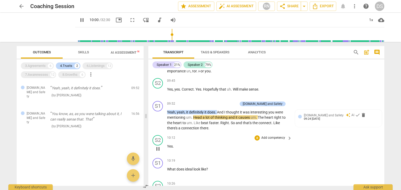
click at [221, 133] on div "S2 play_arrow pause 10:12 + Add competency keyboard_arrow_right Yes ." at bounding box center [266, 144] width 236 height 23
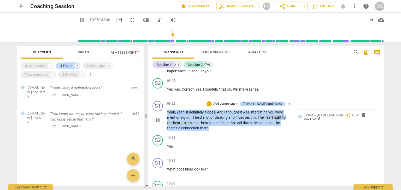
drag, startPoint x: 211, startPoint y: 124, endPoint x: 165, endPoint y: 108, distance: 48.0
click at [165, 108] on div "S1 play_arrow pause 09:52 + Add competency 4.Trust and Safety keyboard_arrow_ri…" at bounding box center [266, 116] width 236 height 34
copy p "Yeah , yeah , it definitely it does . And I thought it was interesting you were…"
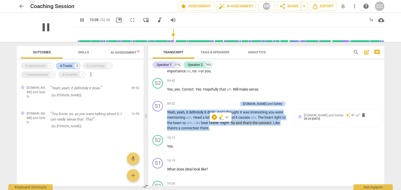
click at [45, 28] on span "pause" at bounding box center [46, 28] width 14 height 14
type input "609"
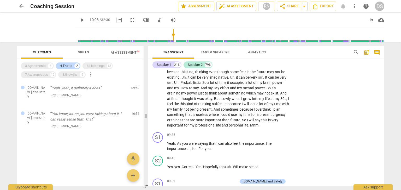
scroll to position [927, 0]
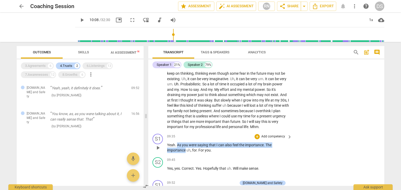
drag, startPoint x: 177, startPoint y: 141, endPoint x: 185, endPoint y: 145, distance: 9.0
click at [185, 145] on p "Yeah . As you were saying that I can also feel the importance . The importance …" at bounding box center [228, 148] width 122 height 11
copy p "As you were saying that I can also feel the importance . The importance"
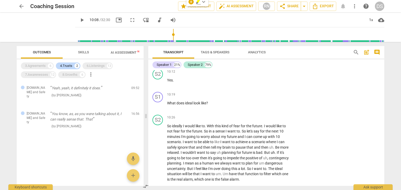
scroll to position [1074, 0]
click at [212, 92] on div "10:19 + Add competency keyboard_arrow_right" at bounding box center [229, 94] width 125 height 6
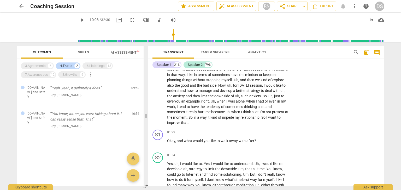
scroll to position [0, 0]
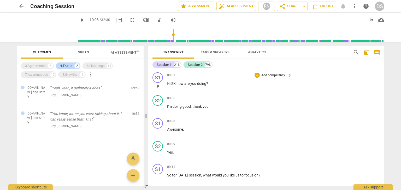
drag, startPoint x: 165, startPoint y: 74, endPoint x: 179, endPoint y: 92, distance: 22.3
click at [179, 92] on div "S1 play_arrow pause 00:03 + Add competency keyboard_arrow_right Hi SK how are y…" at bounding box center [266, 81] width 236 height 23
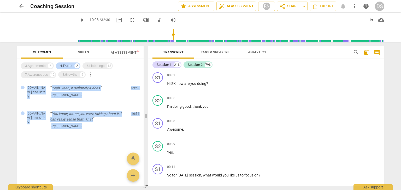
drag, startPoint x: 224, startPoint y: 65, endPoint x: 252, endPoint y: 31, distance: 44.1
click at [252, 31] on div "arrow_back Coaching Session edit star Assessment auto_fix_high AI Assessment RN…" at bounding box center [200, 95] width 401 height 190
click at [234, 73] on div "00:03 + Add competency keyboard_arrow_right" at bounding box center [229, 76] width 125 height 6
click at [360, 72] on div "S1 play_arrow pause 00:03 + Add competency keyboard_arrow_right Hi SK how are y…" at bounding box center [266, 81] width 236 height 23
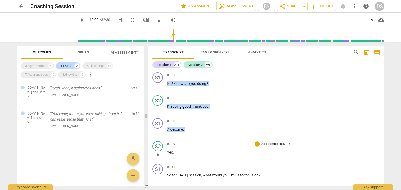
drag, startPoint x: 150, startPoint y: 65, endPoint x: 194, endPoint y: 158, distance: 103.3
click at [194, 158] on div "Speaker 1 21% Speaker 2 79% S1 play_arrow pause 00:03 + Add competency keyboard…" at bounding box center [266, 122] width 236 height 127
click at [231, 75] on div "00:03 + Add competency keyboard_arrow_right" at bounding box center [229, 76] width 125 height 6
click at [148, 64] on div "Speaker 1 21% Speaker 2 79% S1 play_arrow pause 00:03 + Add competency keyboard…" at bounding box center [266, 122] width 236 height 127
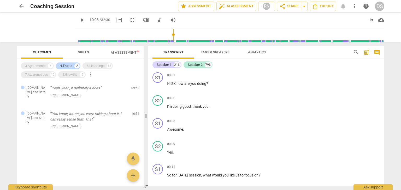
click at [175, 53] on span "Transcript" at bounding box center [173, 52] width 20 height 4
click at [326, 7] on span "Export" at bounding box center [323, 6] width 22 height 6
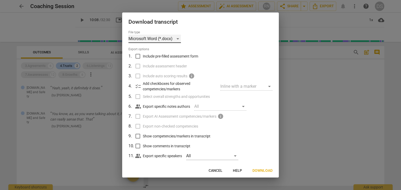
click at [172, 39] on div "Microsoft Word (*.docx)" at bounding box center [154, 39] width 52 height 8
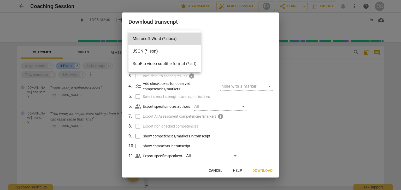
click at [224, 45] on div at bounding box center [200, 95] width 401 height 190
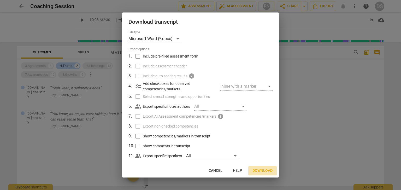
click at [259, 172] on span "Download" at bounding box center [262, 171] width 20 height 5
